Goal: Transaction & Acquisition: Purchase product/service

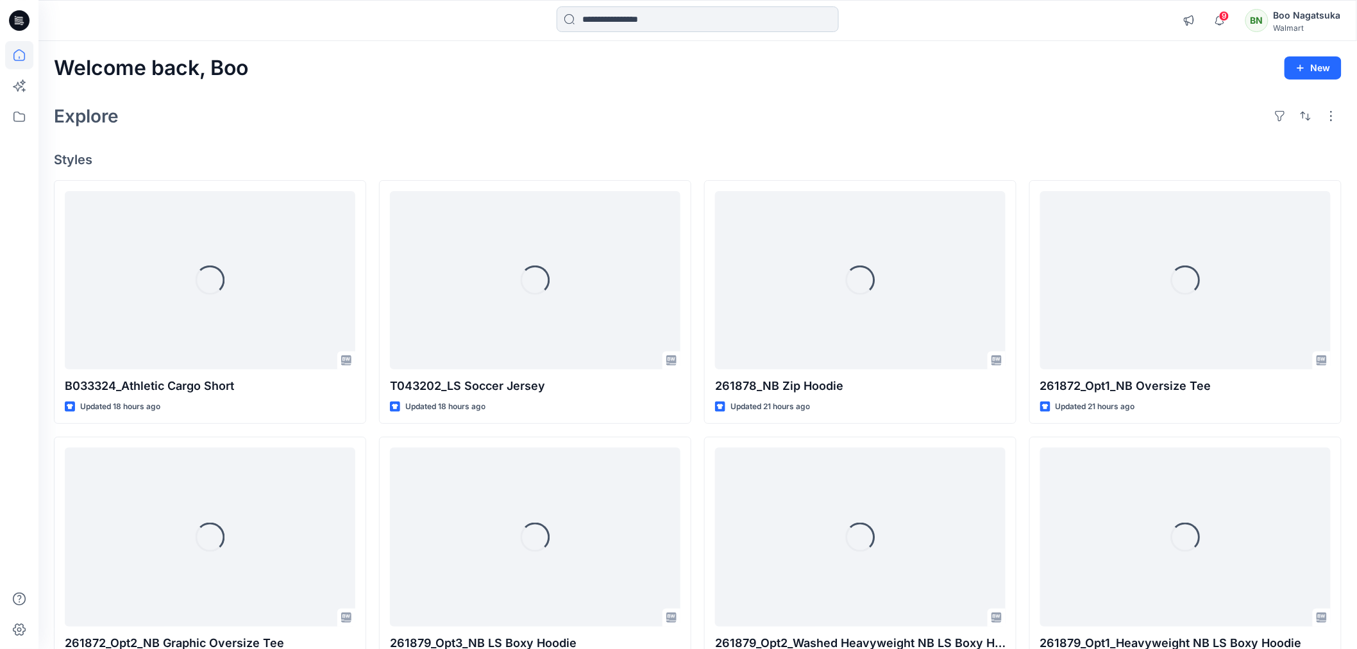
click at [732, 18] on input at bounding box center [698, 19] width 282 height 26
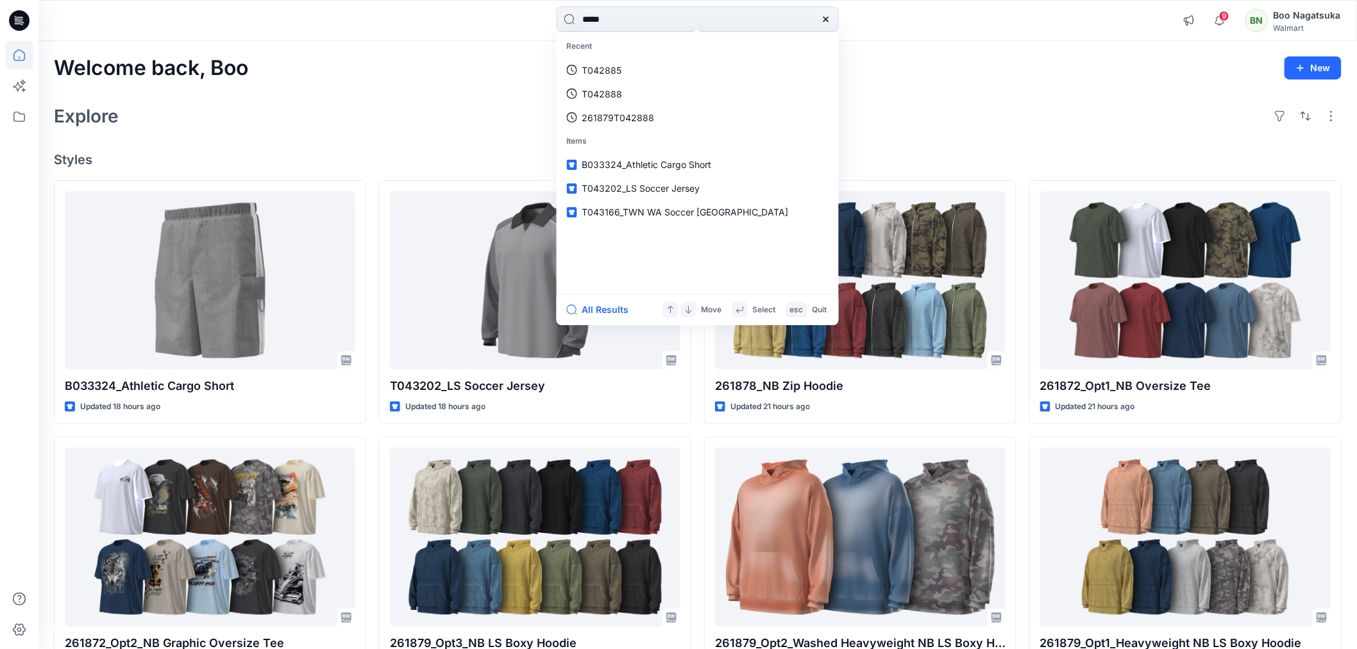
type input "******"
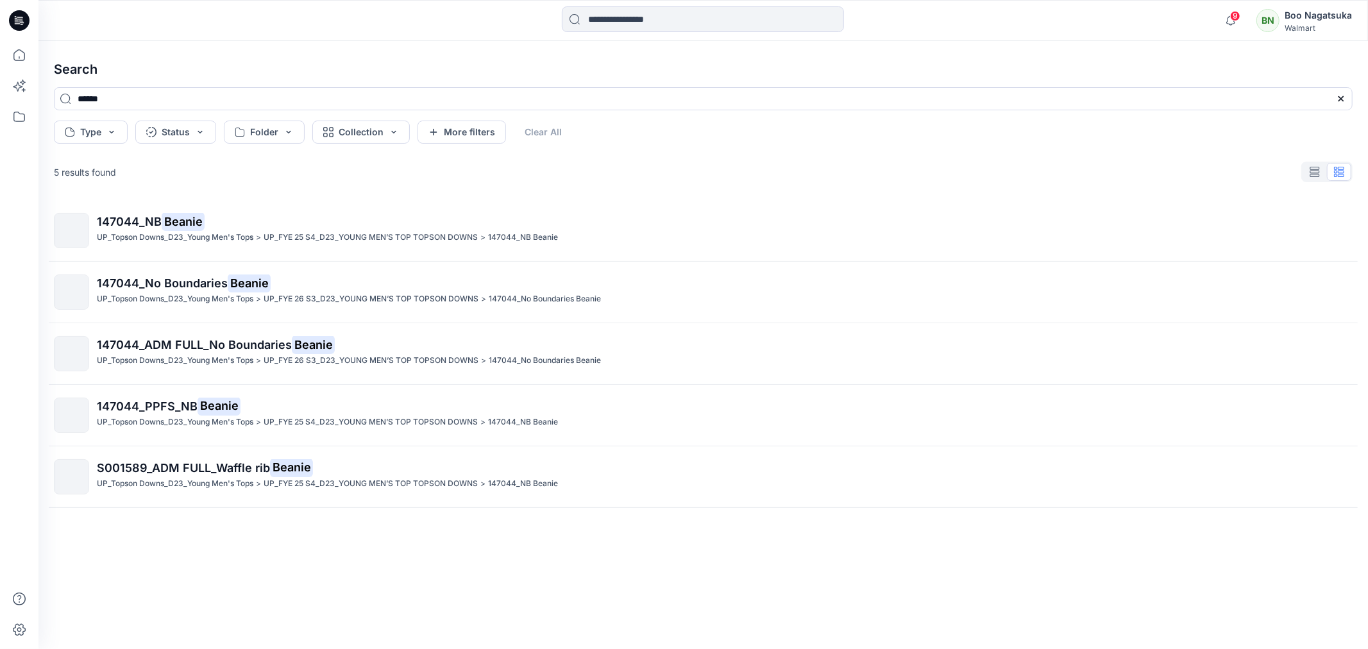
click at [1100, 514] on div "147044_NB Beanie UP_Topson Downs_D23_Young Men's Tops > UP_FYE 25 S4_D23_YOUNG …" at bounding box center [703, 404] width 1319 height 408
click at [16, 53] on icon at bounding box center [19, 55] width 28 height 28
